Goal: Task Accomplishment & Management: Use online tool/utility

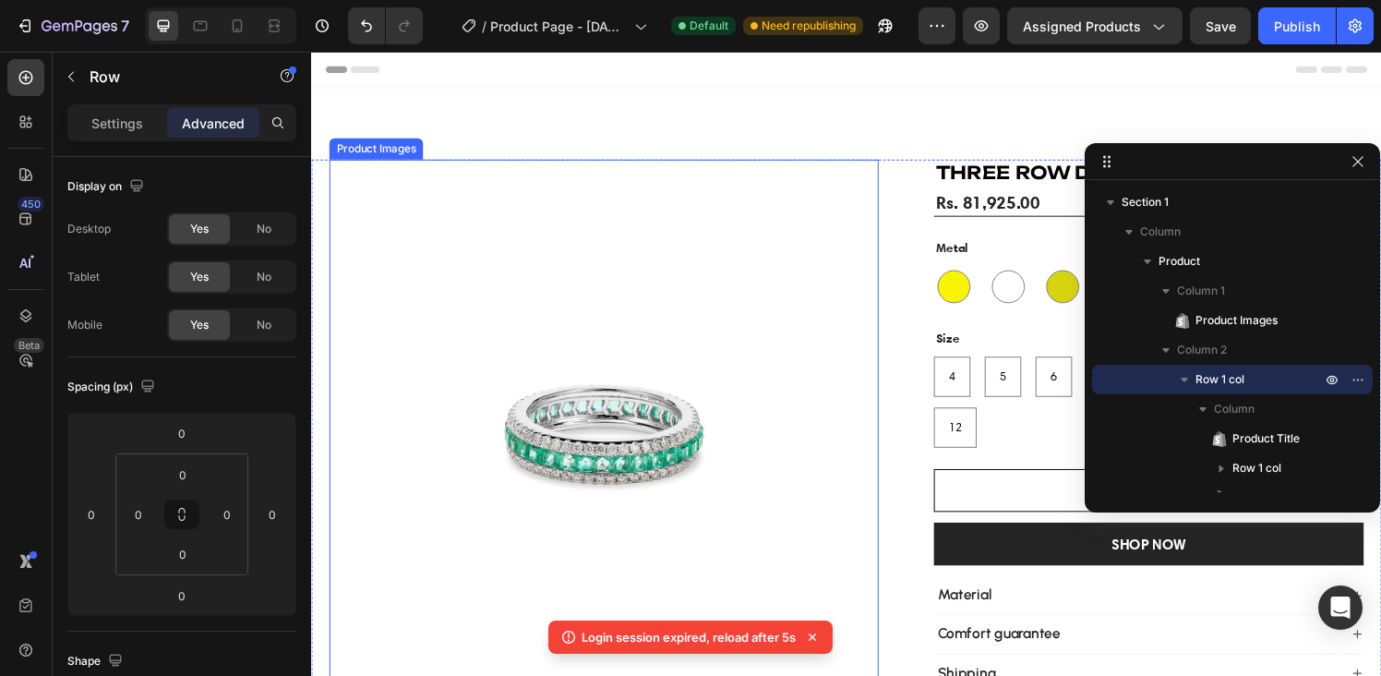
scroll to position [709, 0]
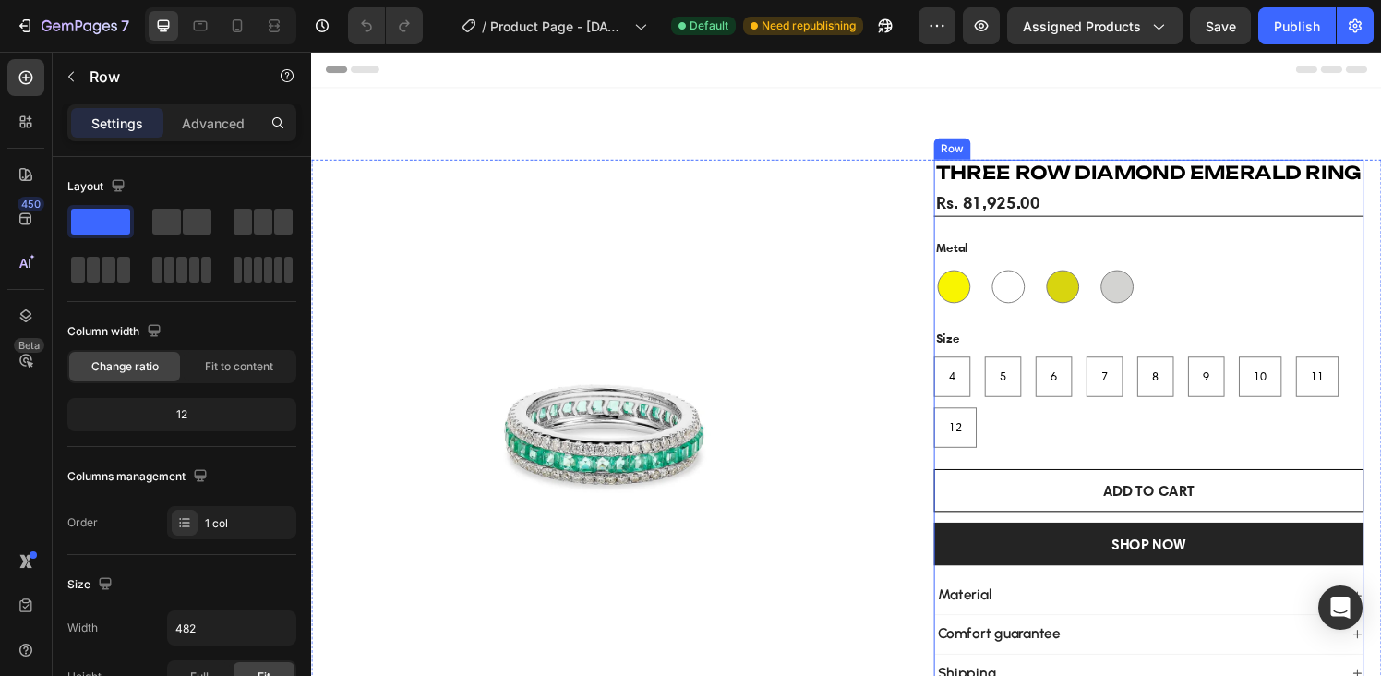
click at [956, 226] on div "THREE ROW DIAMOND EMERALD RING Product Title Rs. 81,925.00 Product Price Produc…" at bounding box center [1178, 439] width 445 height 553
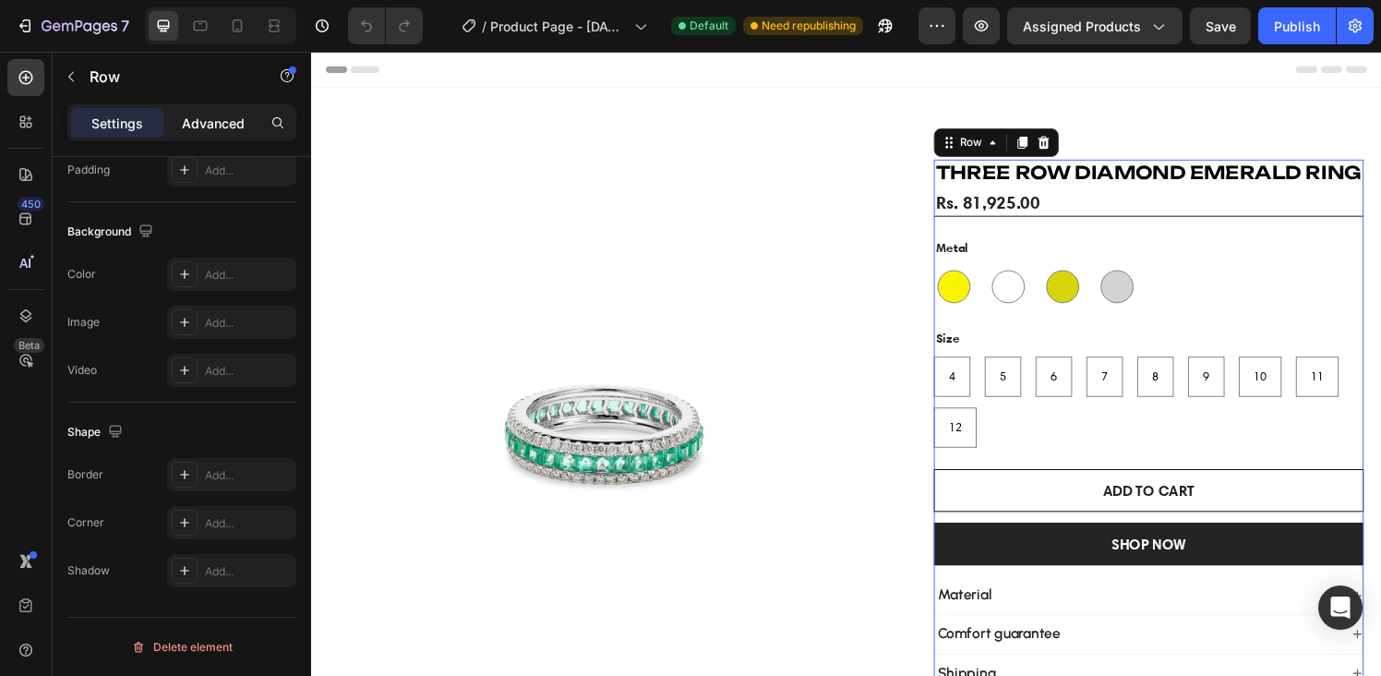
click at [190, 109] on div "Advanced" at bounding box center [213, 123] width 92 height 30
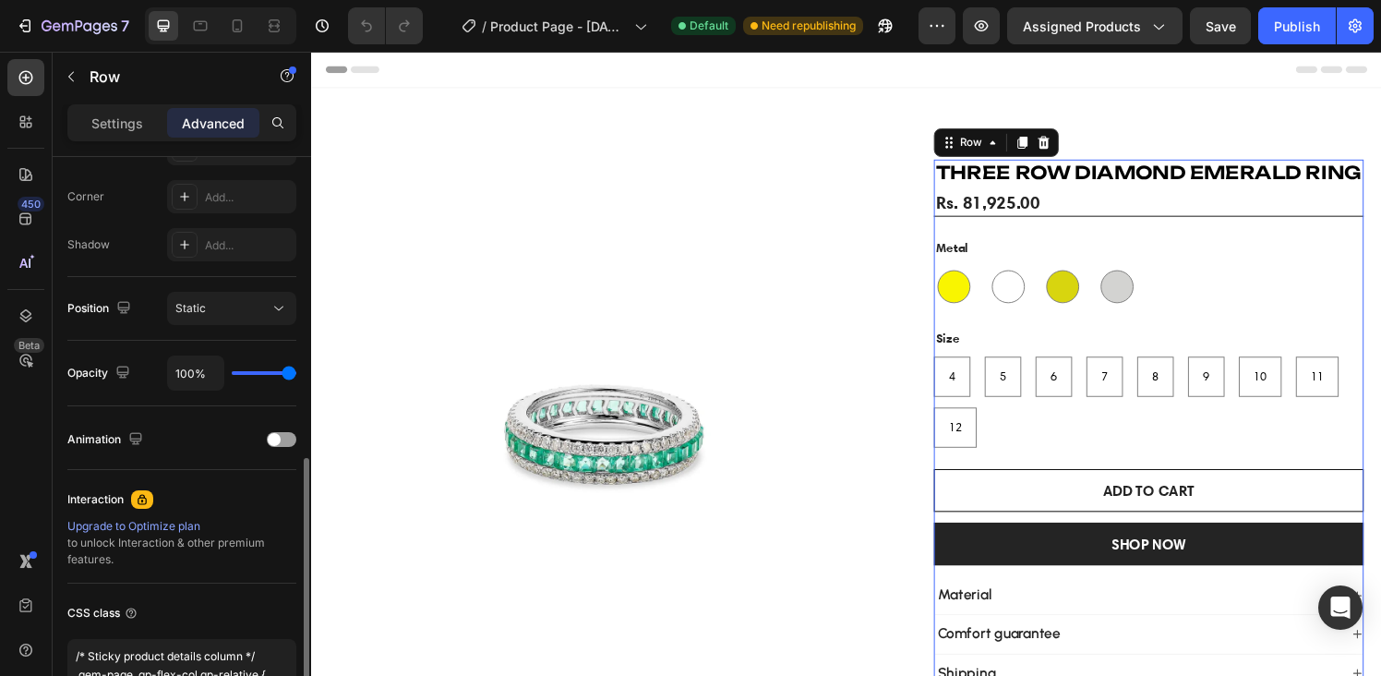
scroll to position [714, 0]
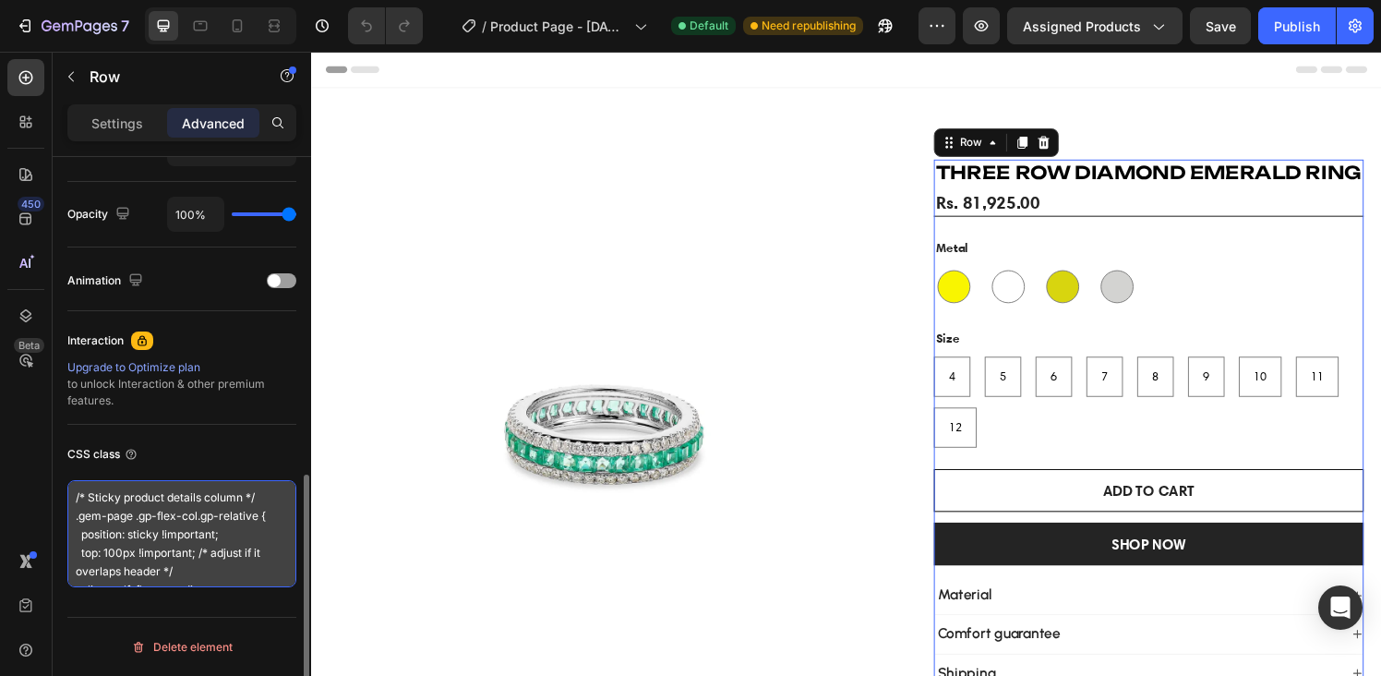
click at [247, 508] on textarea "/* Sticky product details column */ .gem-page .gp-flex-col.gp-relative { positi…" at bounding box center [181, 533] width 229 height 107
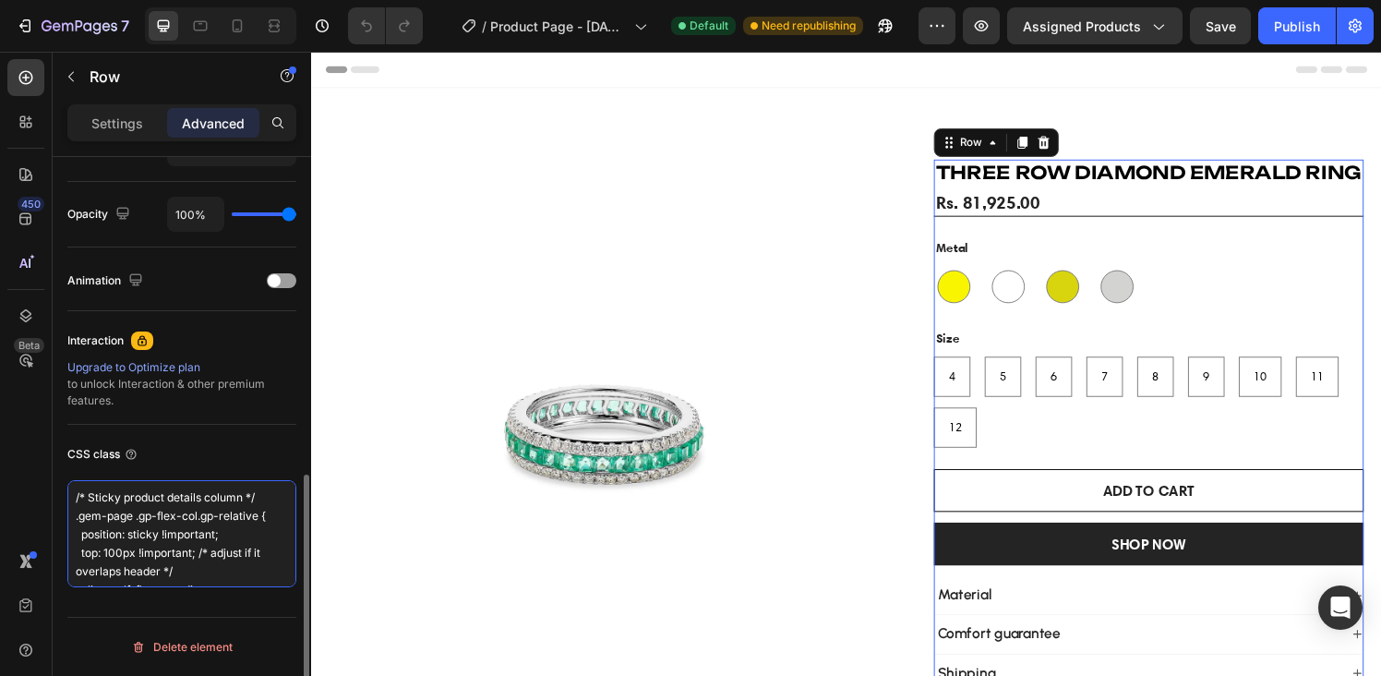
paste textarea "/* Targeting the auto-generated GemPages div (corrected selector) */ .g2pI5-2nD…"
type textarea "/* Sticky product details column */ .gem-page .gp-flex-col.gp-relative { positi…"
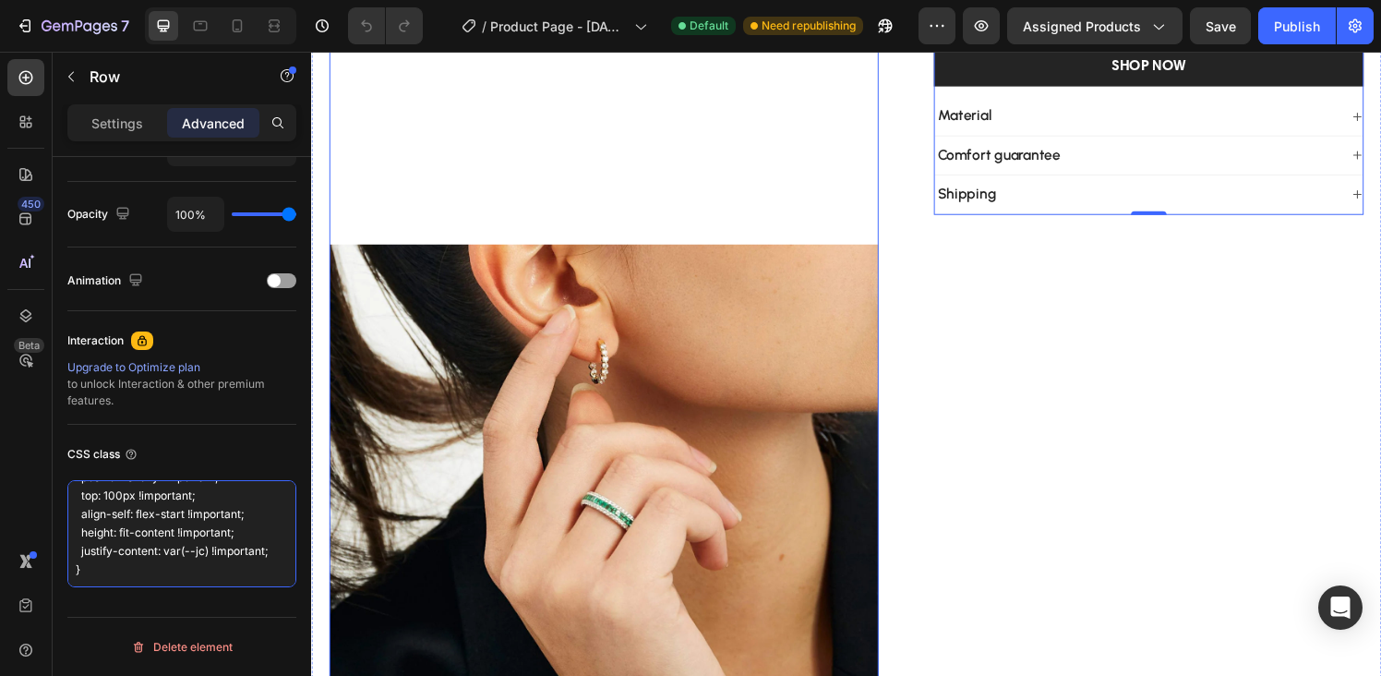
scroll to position [516, 0]
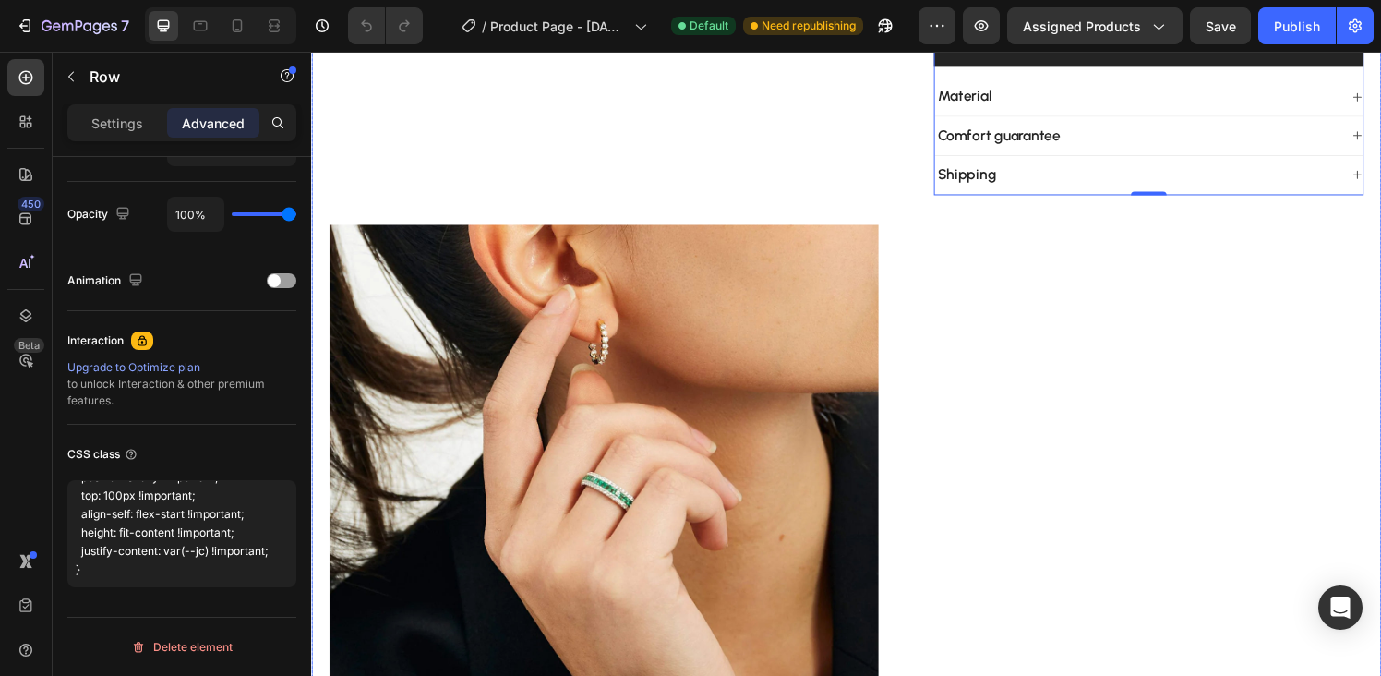
click at [913, 397] on div "Product Images THREE ROW DIAMOND EMERALD RING Product Title Rs. 81,925.00 Produ…" at bounding box center [865, 223] width 1108 height 1152
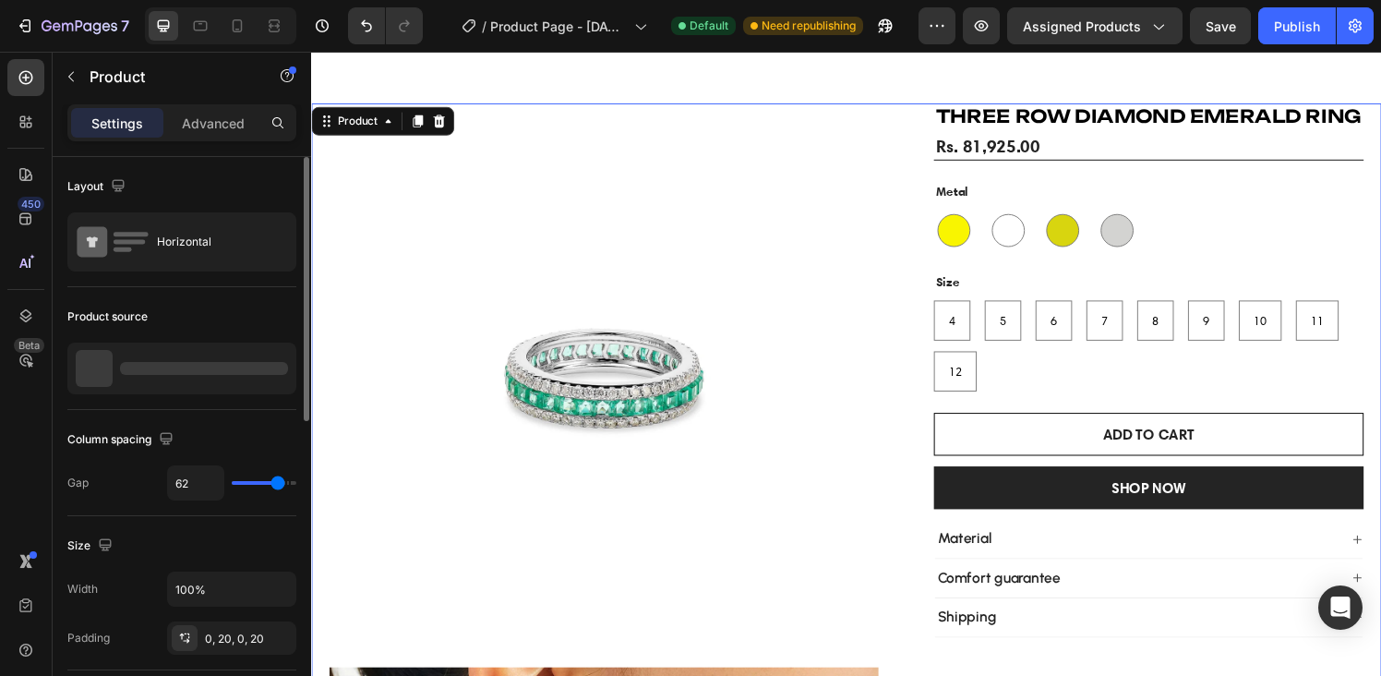
scroll to position [0, 0]
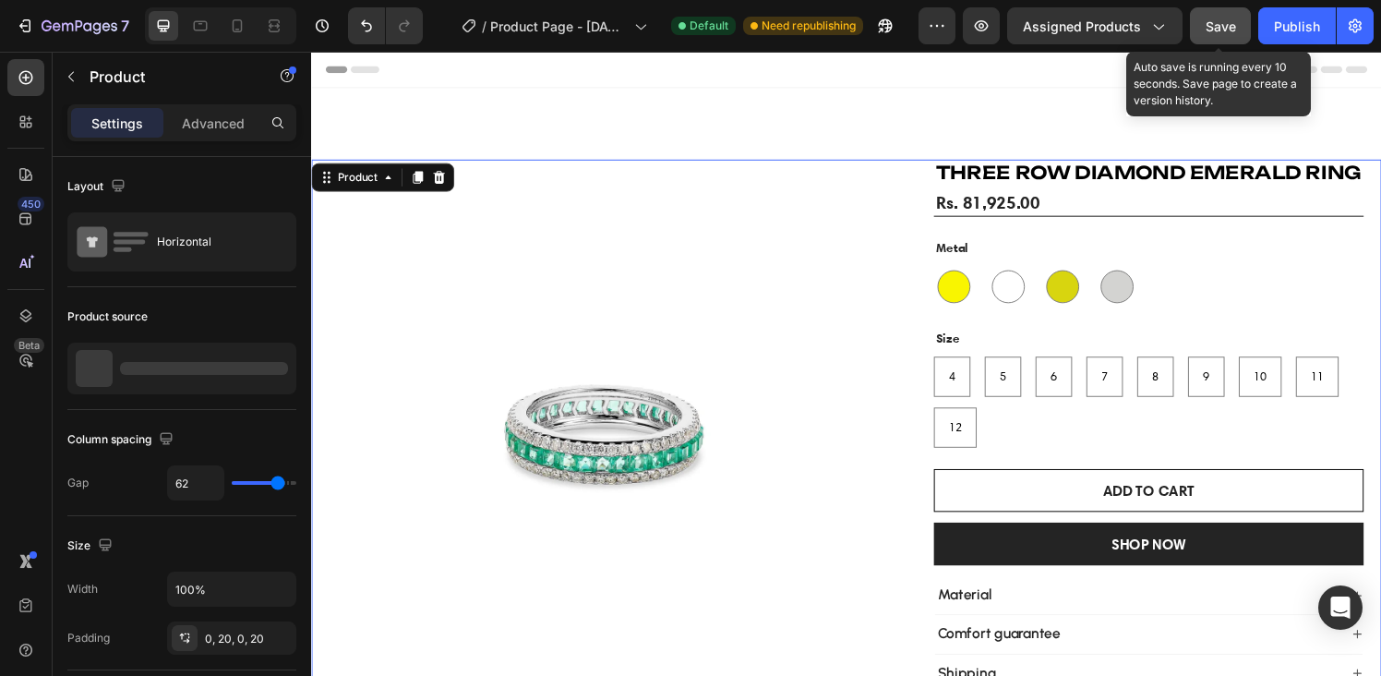
click at [1222, 28] on span "Save" at bounding box center [1221, 26] width 30 height 16
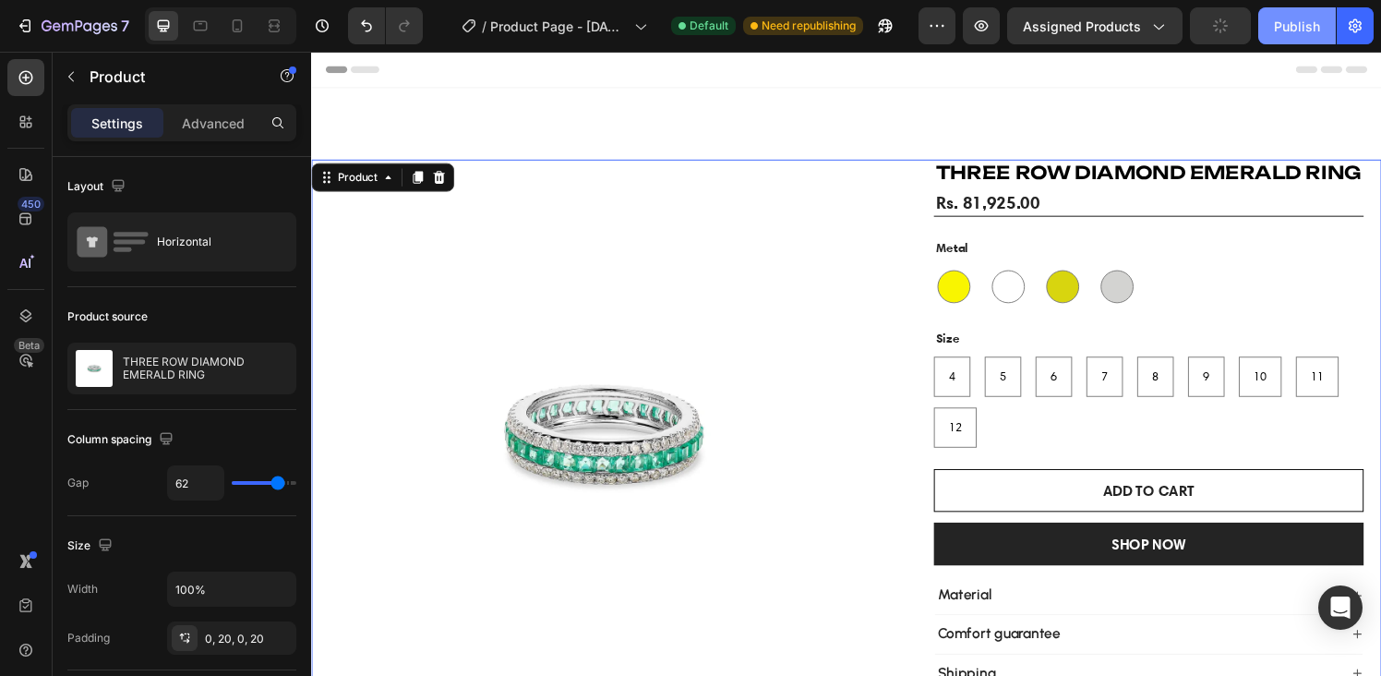
click at [1302, 28] on div "Publish" at bounding box center [1297, 26] width 46 height 19
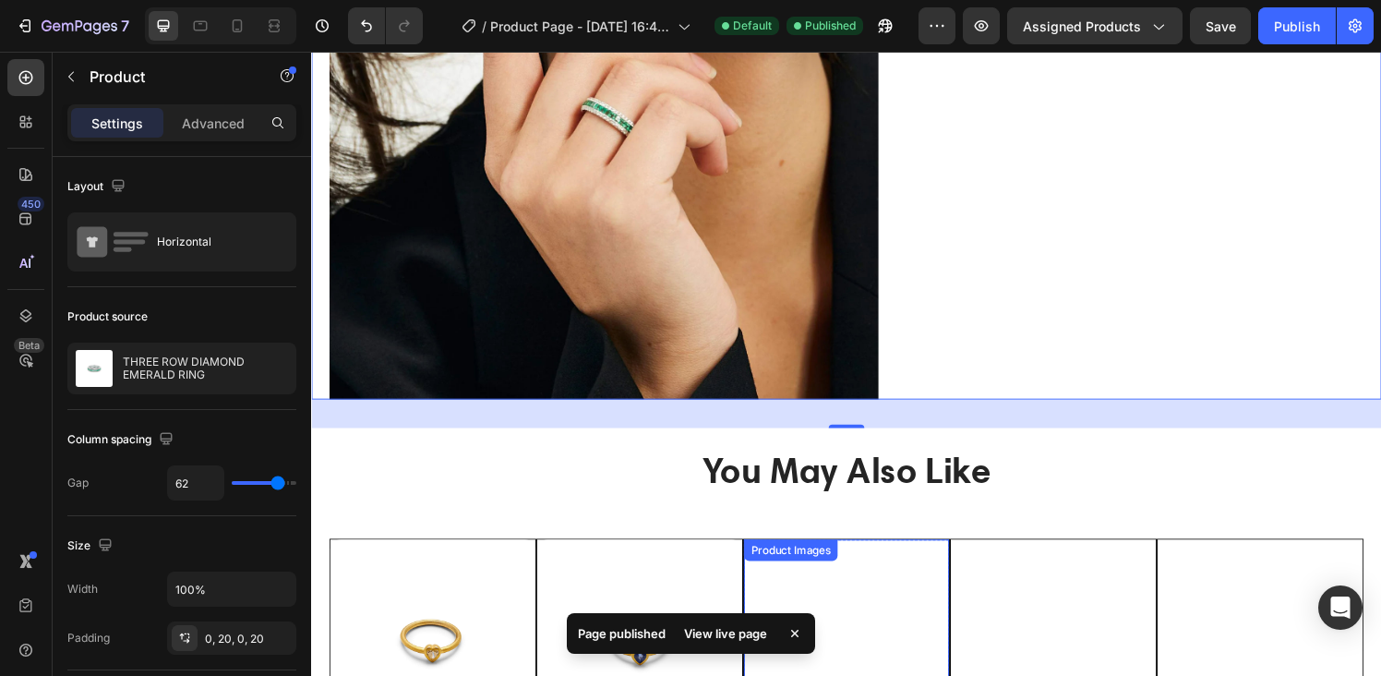
scroll to position [943, 0]
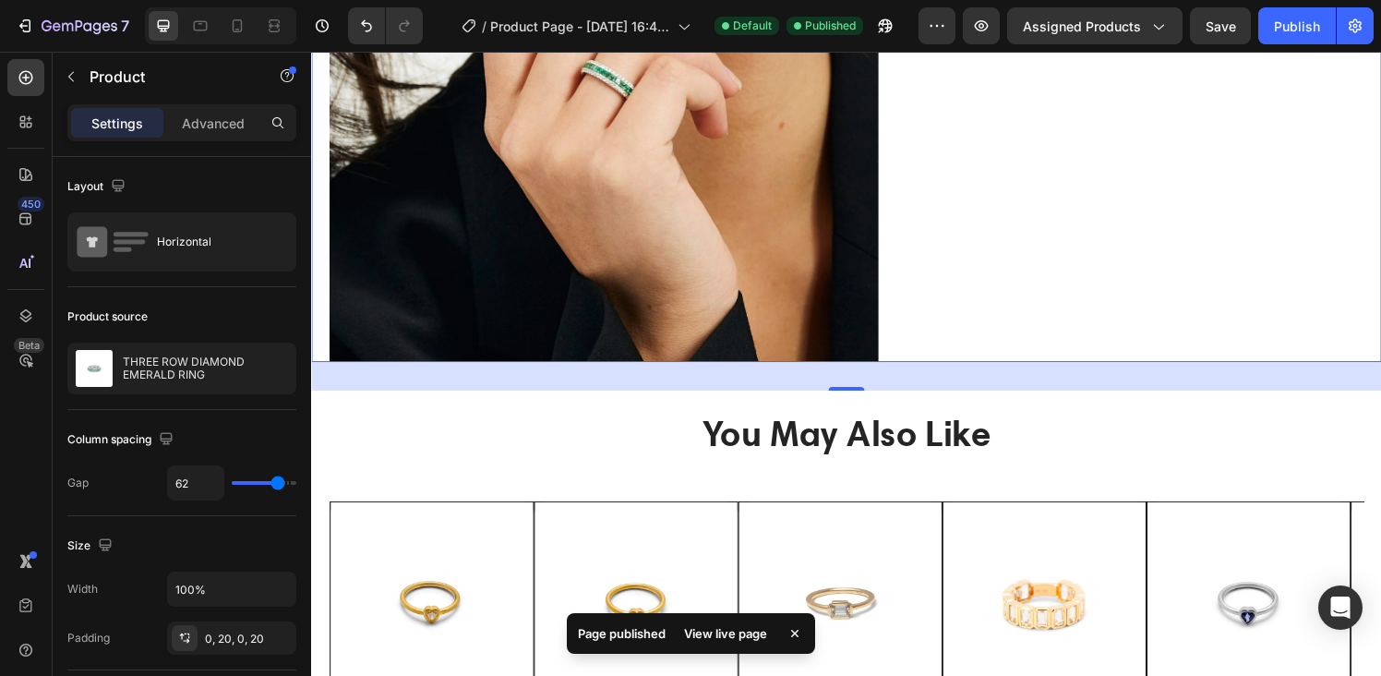
click at [723, 631] on div "View live page" at bounding box center [725, 633] width 105 height 26
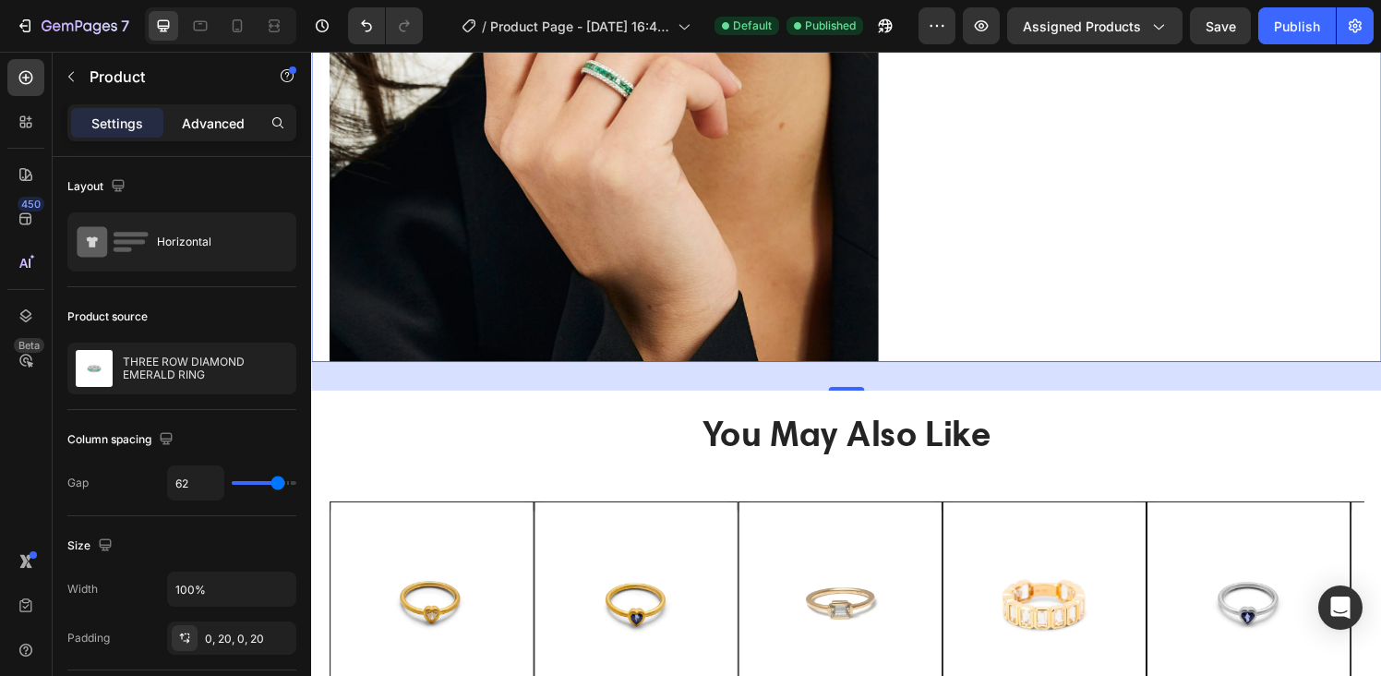
click at [217, 114] on p "Advanced" at bounding box center [213, 123] width 63 height 19
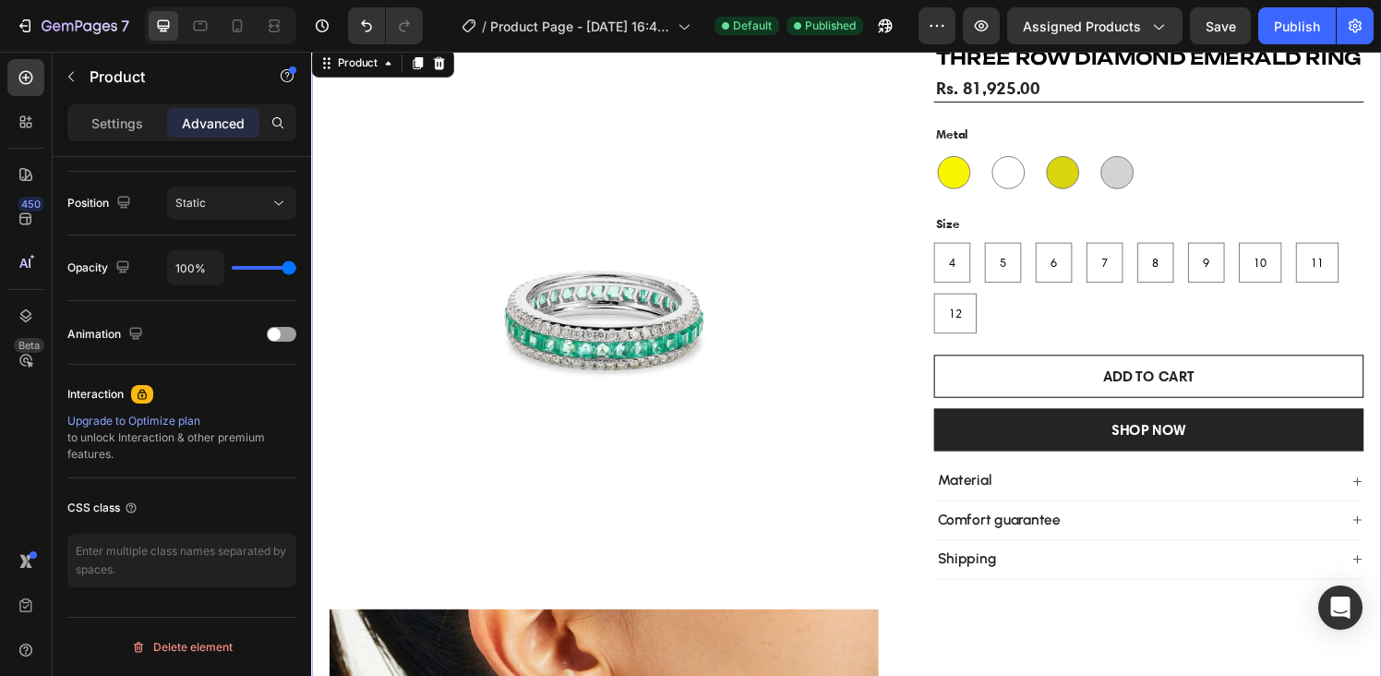
scroll to position [0, 0]
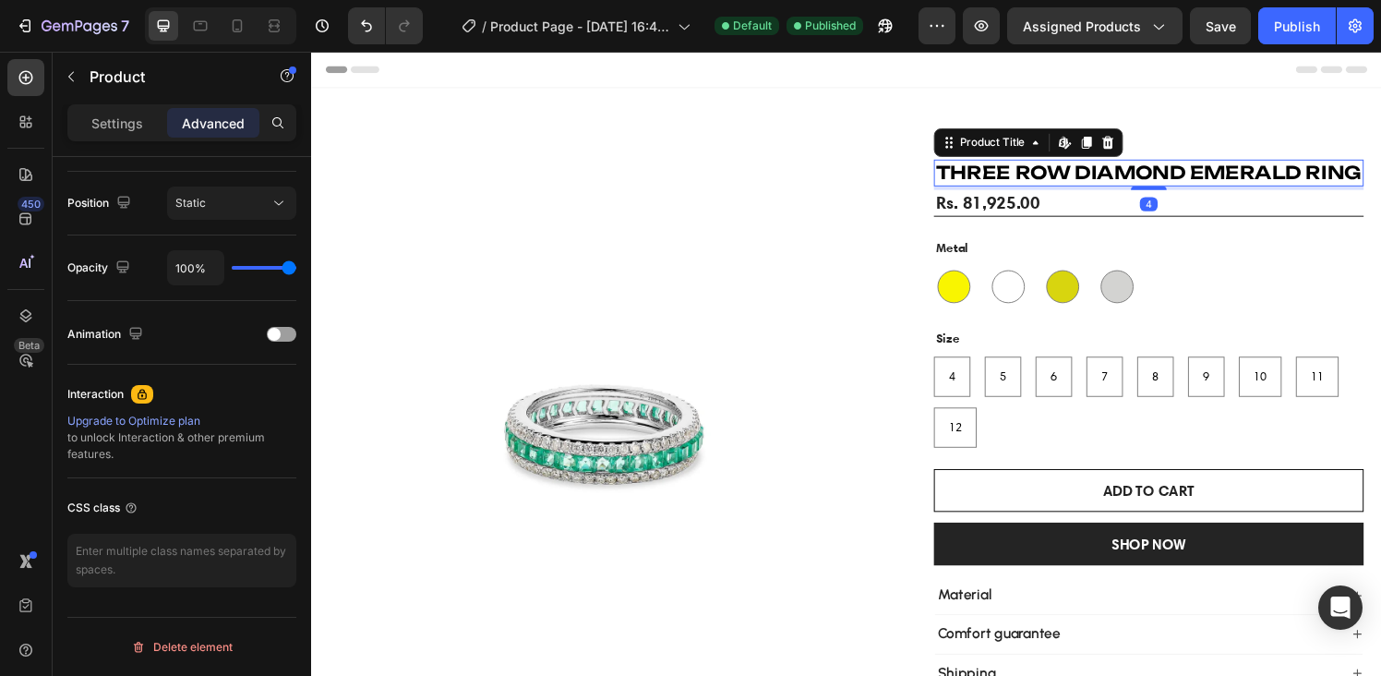
click at [956, 186] on h1 "THREE ROW DIAMOND EMERALD RING" at bounding box center [1178, 177] width 445 height 28
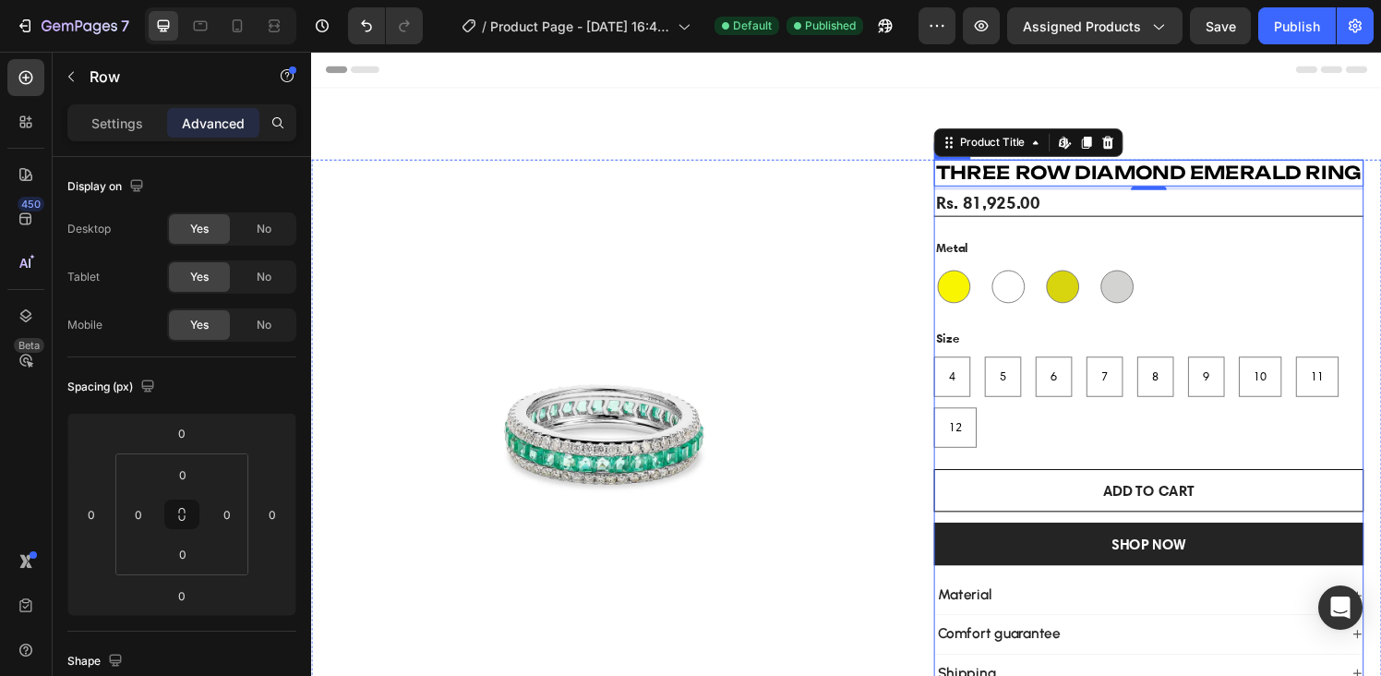
click at [956, 236] on div "THREE ROW DIAMOND EMERALD RING Product Title Edit content in Shopify 4 Rs. 81,9…" at bounding box center [1178, 439] width 445 height 553
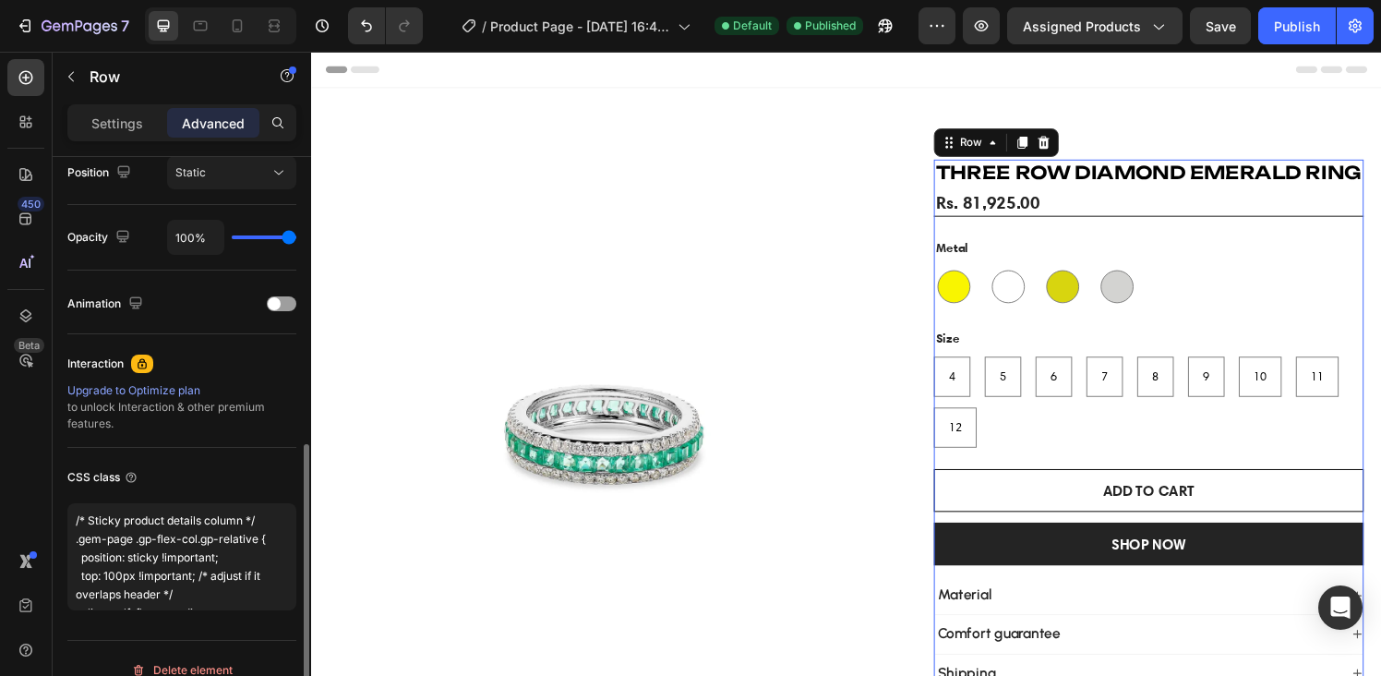
scroll to position [714, 0]
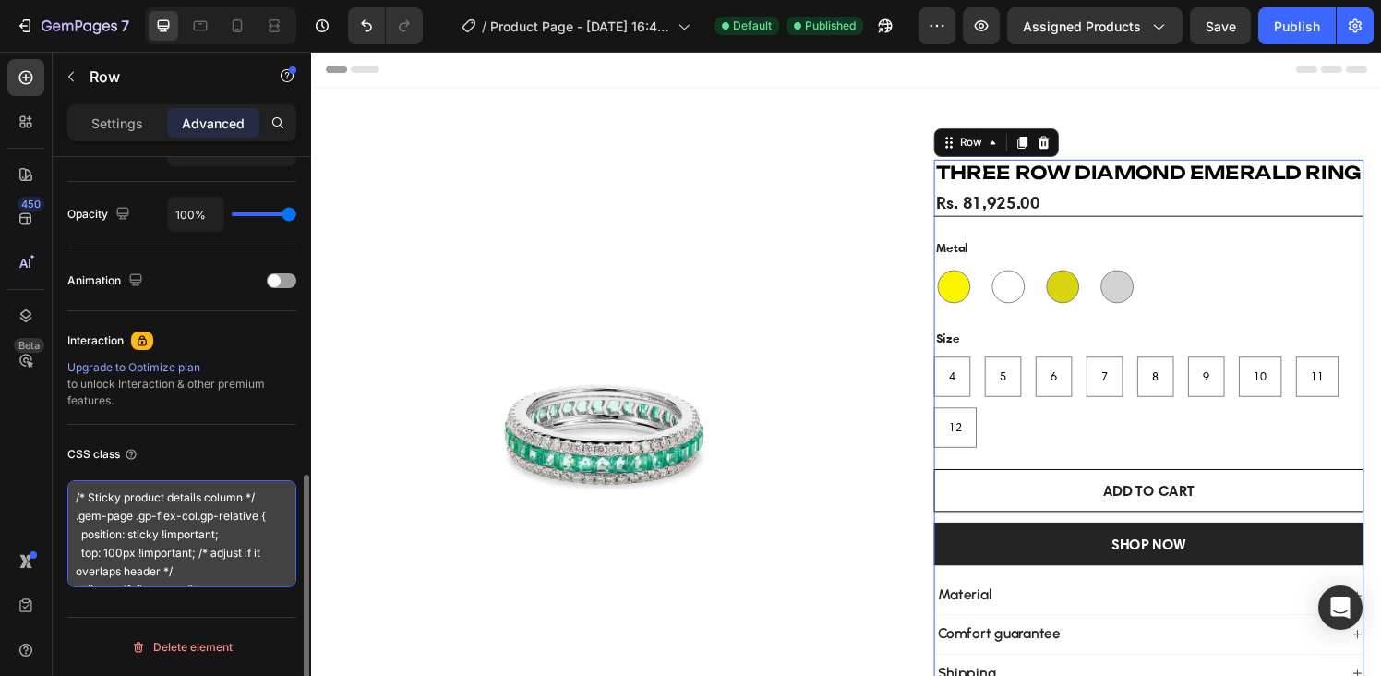
click at [247, 568] on textarea "/* Sticky product details column */ .gem-page .gp-flex-col.gp-relative { positi…" at bounding box center [181, 533] width 229 height 107
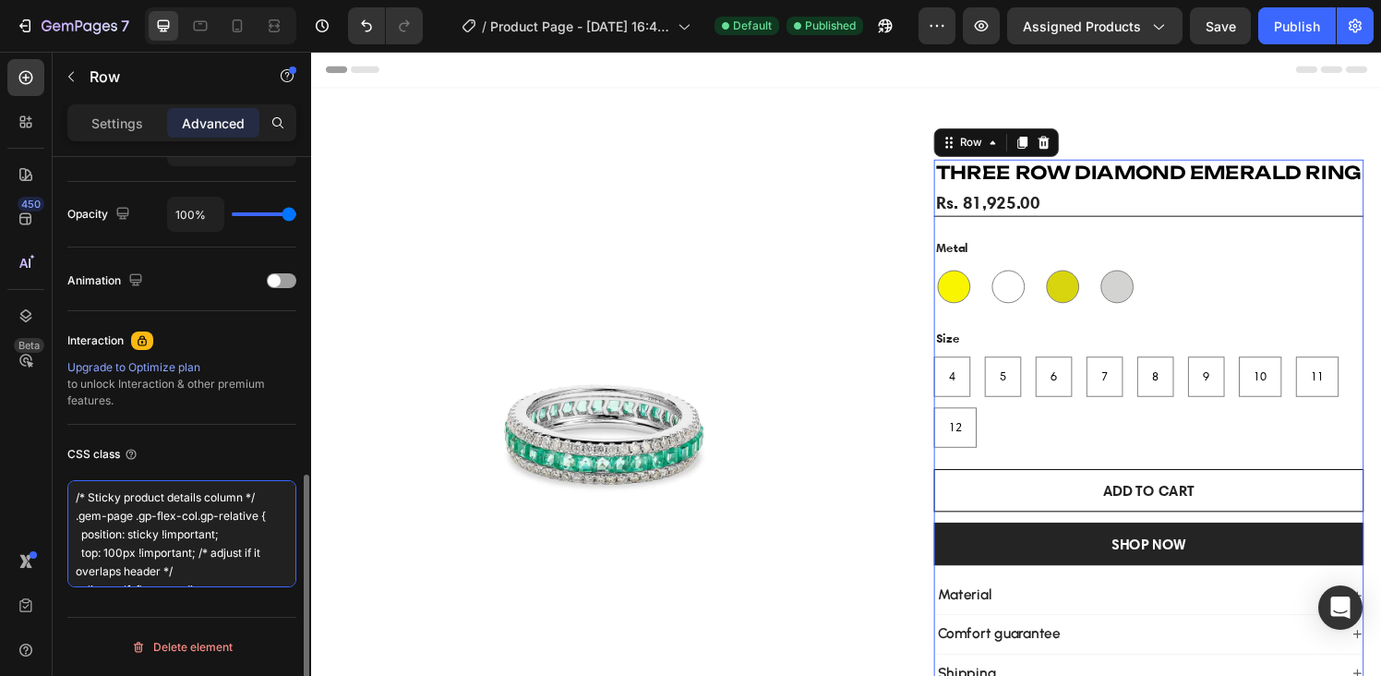
paste textarea ".g2pI5-2nDD.gp-relative.gp-flex.gp-flex-col { position: sticky !important; top:…"
click at [265, 502] on textarea ".g2pI5-2nDD.gp-relative.gp-flex.gp-flex-col { position: sticky !important; top:…" at bounding box center [181, 533] width 229 height 107
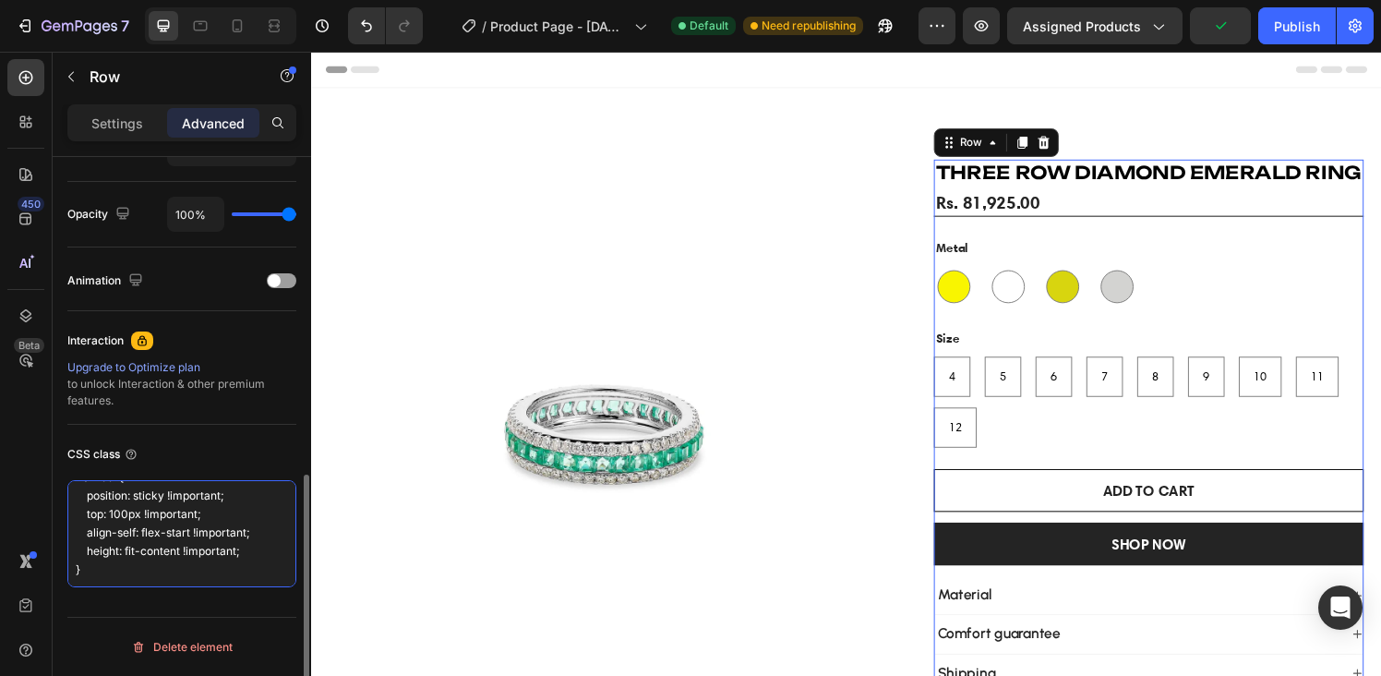
paste textarea "sticky-col"
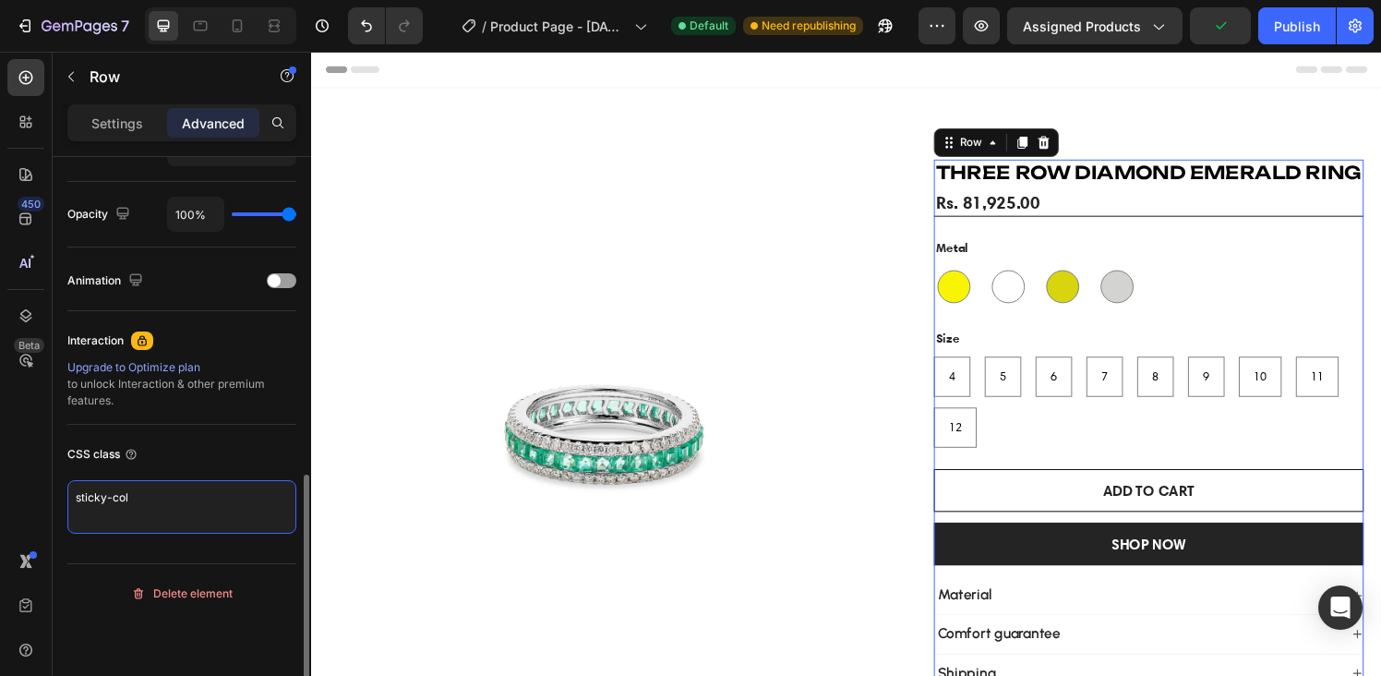
scroll to position [0, 0]
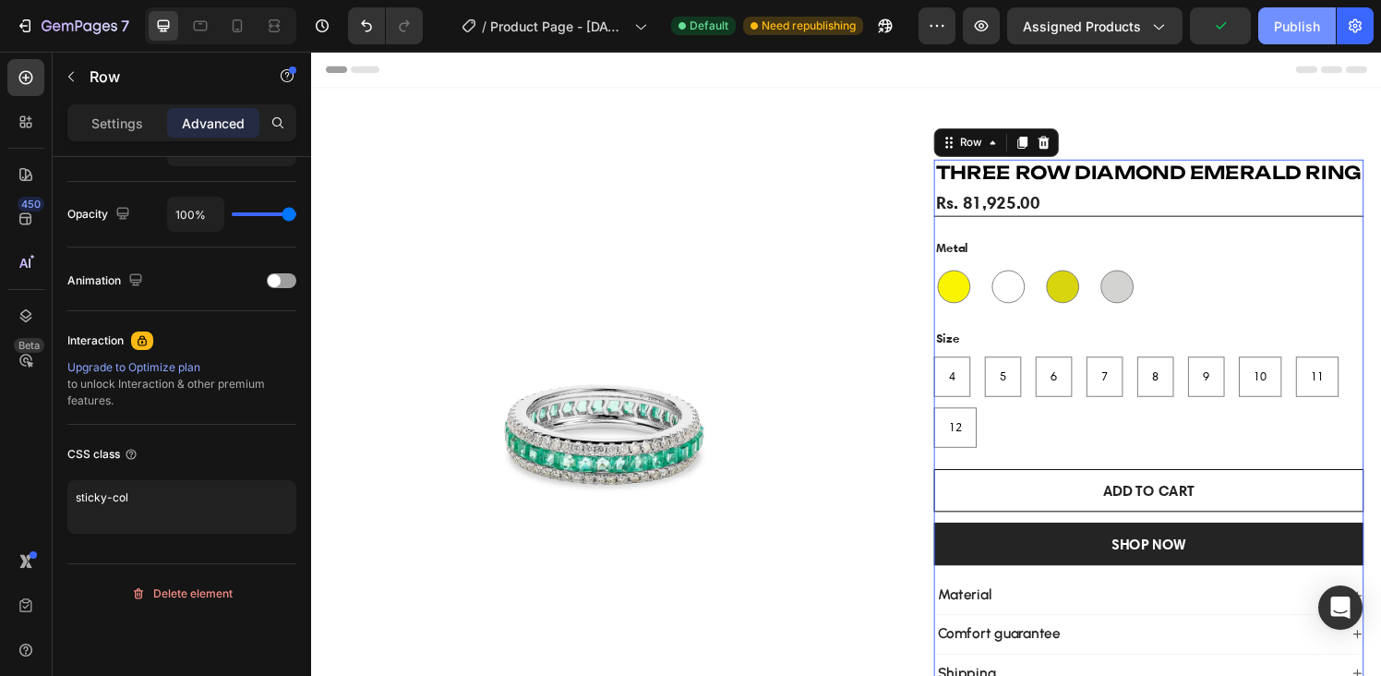
type textarea "sticky-col"
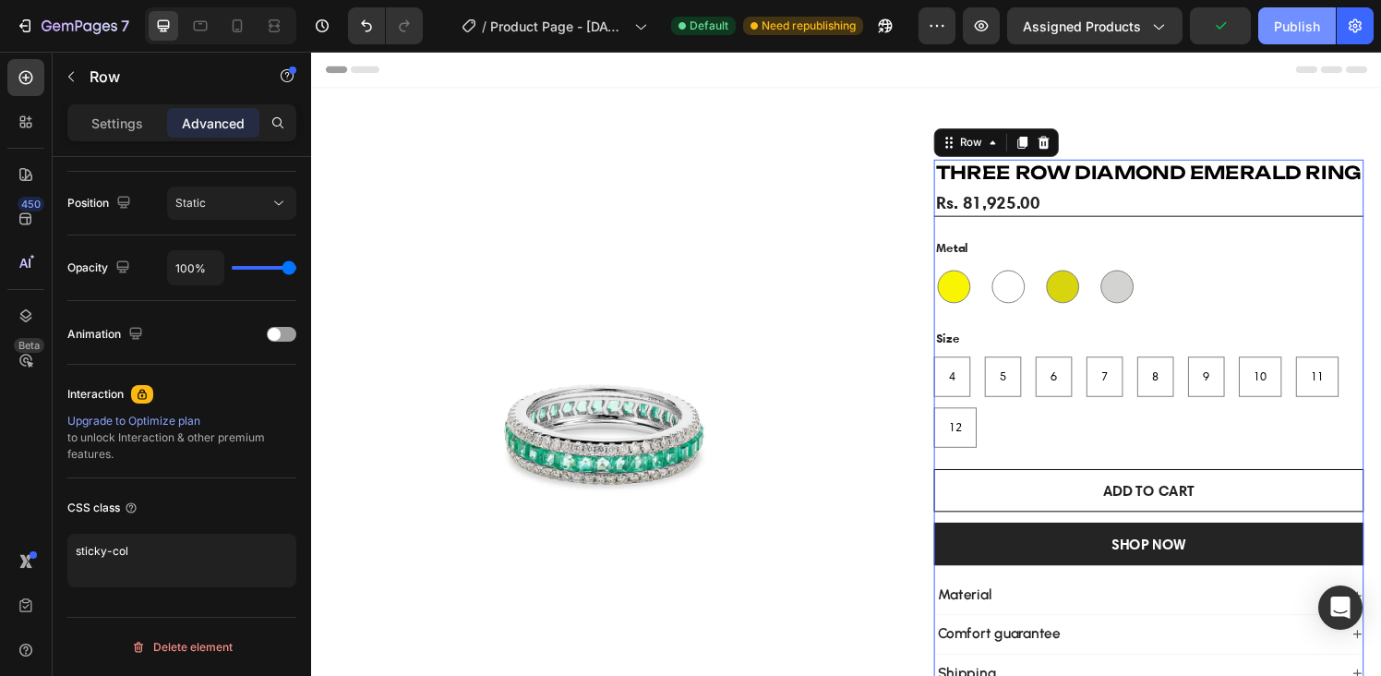
click at [1308, 22] on div "Publish" at bounding box center [1297, 26] width 46 height 19
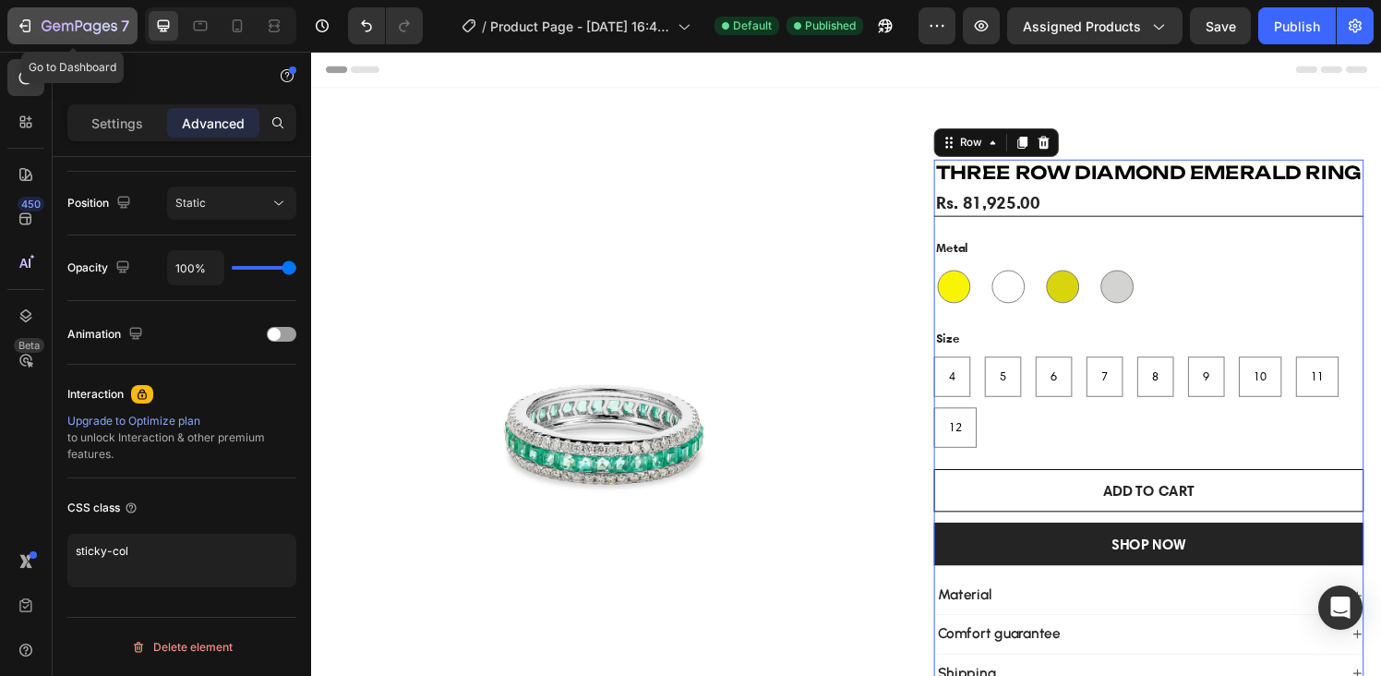
click at [66, 24] on icon "button" at bounding box center [67, 27] width 11 height 8
